Goal: Task Accomplishment & Management: Manage account settings

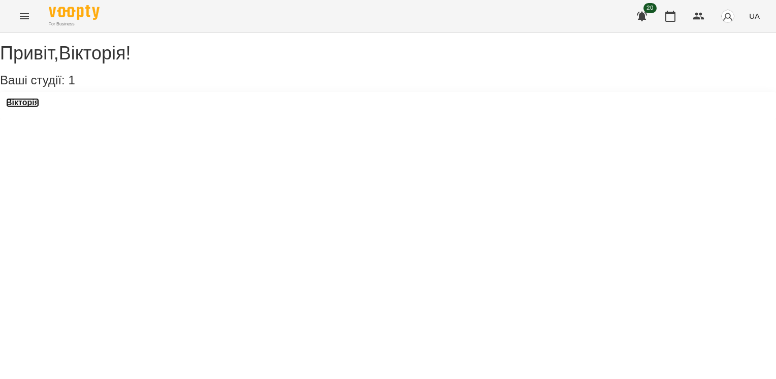
click at [27, 107] on h3 "Вікторія" at bounding box center [22, 102] width 33 height 9
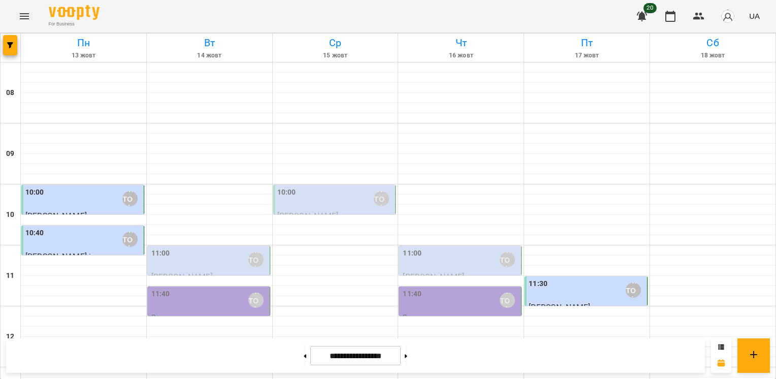
scroll to position [152, 0]
click at [225, 288] on div "11:40 [PERSON_NAME]" at bounding box center [209, 299] width 116 height 23
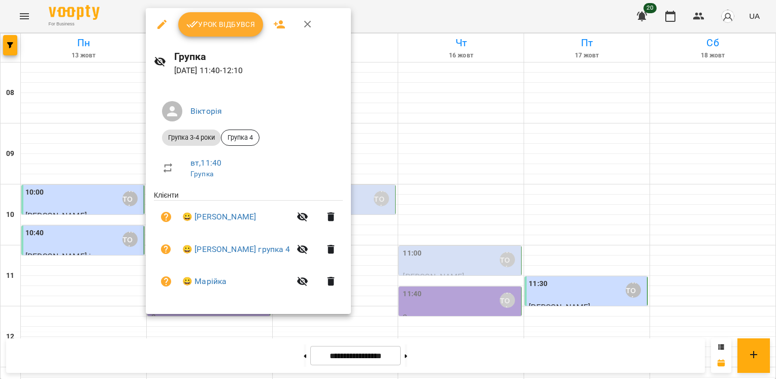
click at [307, 22] on icon "button" at bounding box center [308, 24] width 12 height 12
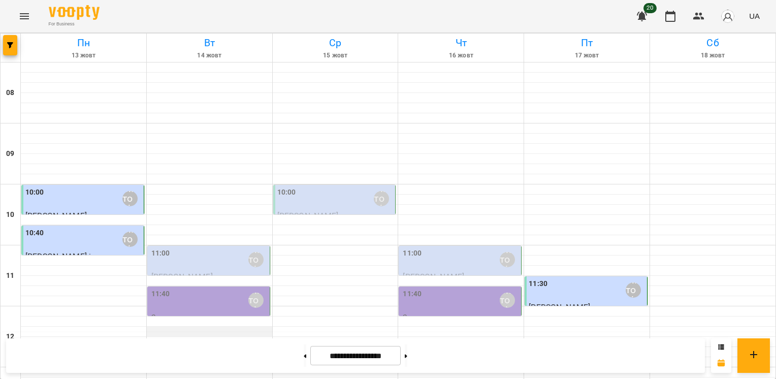
scroll to position [254, 0]
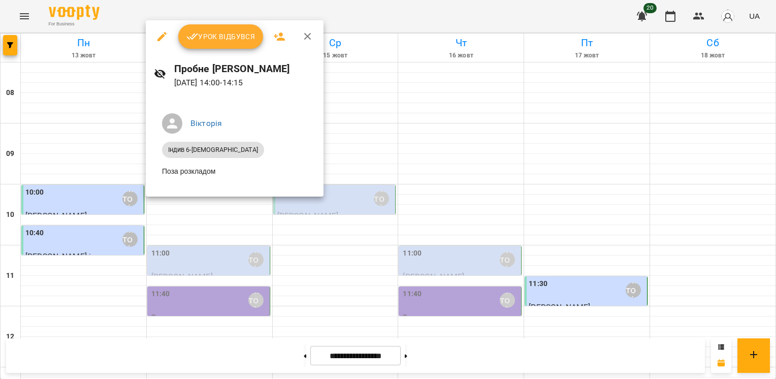
click at [311, 37] on icon "button" at bounding box center [308, 36] width 12 height 12
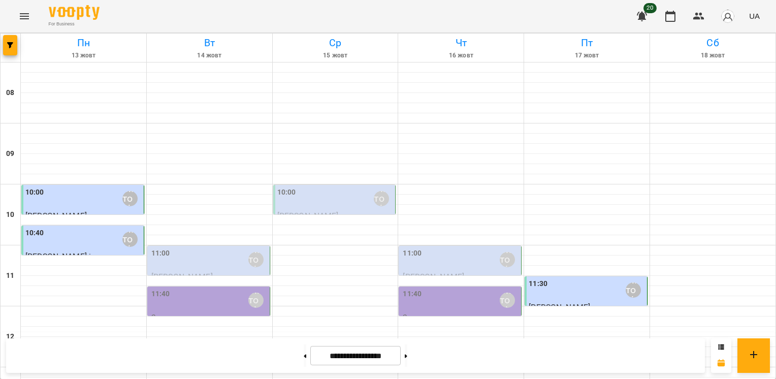
scroll to position [355, 0]
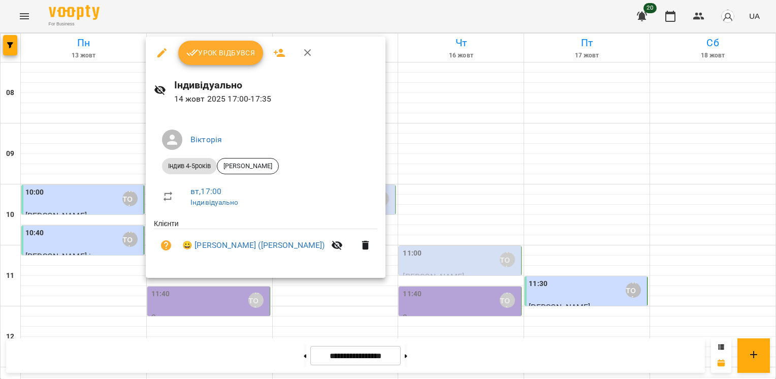
click at [310, 54] on icon "button" at bounding box center [308, 53] width 12 height 12
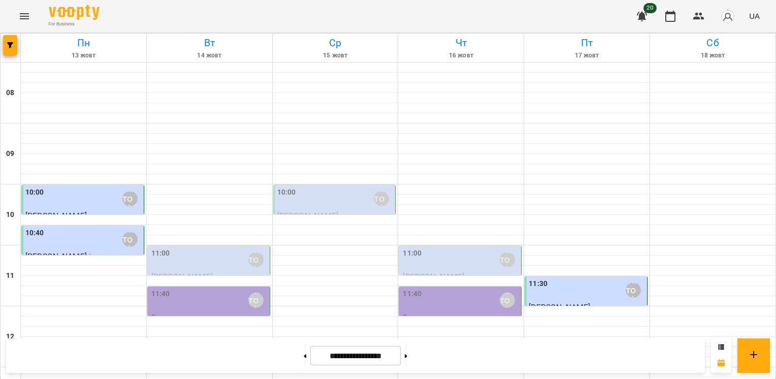
scroll to position [308, 0]
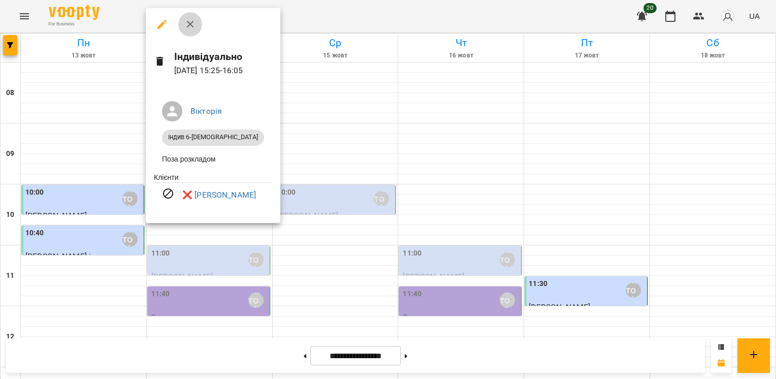
click at [194, 25] on icon "button" at bounding box center [190, 24] width 12 height 12
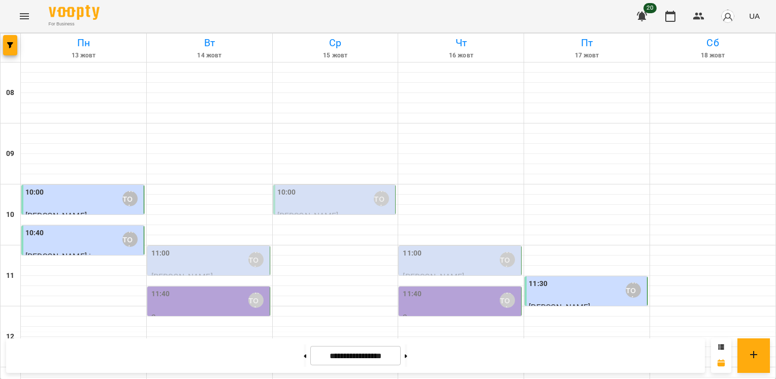
scroll to position [460, 0]
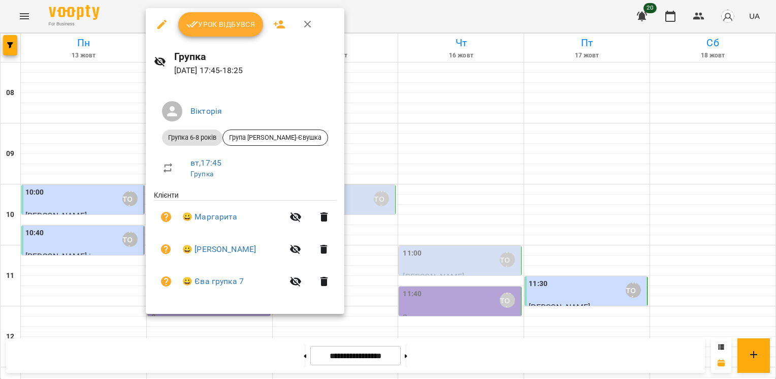
click at [303, 23] on icon "button" at bounding box center [308, 24] width 12 height 12
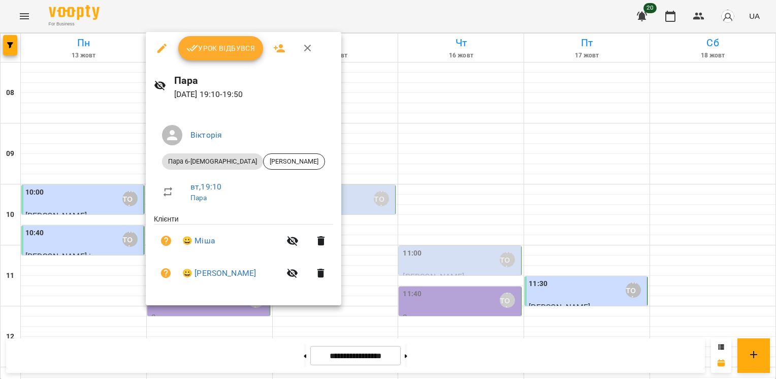
click at [309, 43] on icon "button" at bounding box center [308, 48] width 12 height 12
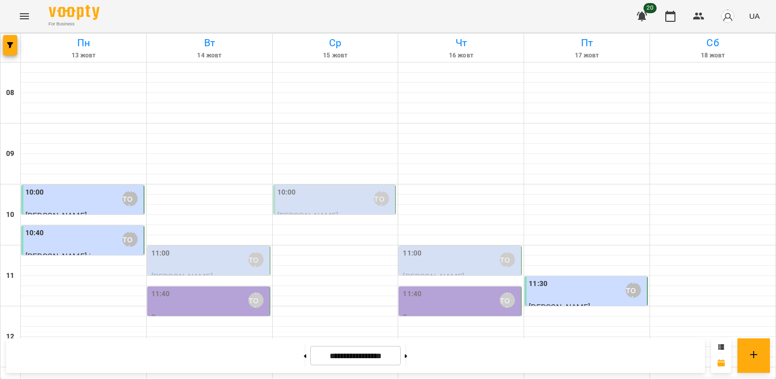
scroll to position [257, 0]
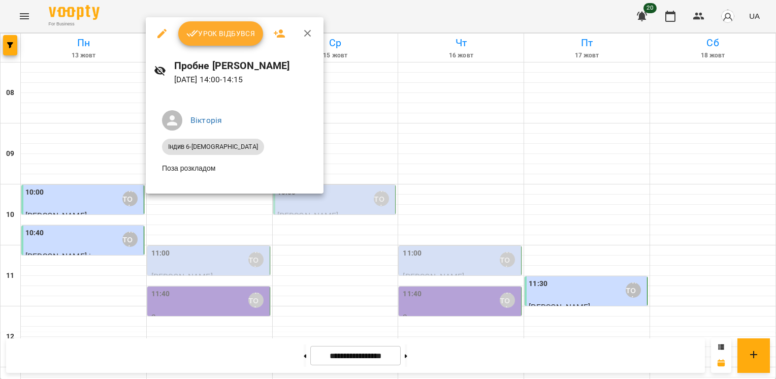
click at [305, 29] on icon "button" at bounding box center [308, 33] width 12 height 12
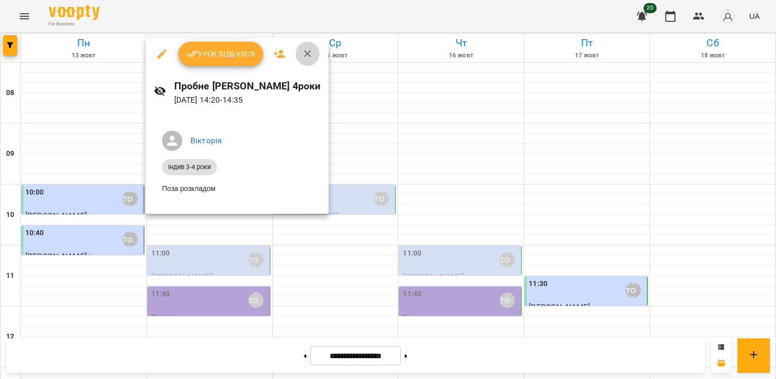
click at [308, 56] on icon "button" at bounding box center [308, 54] width 12 height 12
